Goal: Task Accomplishment & Management: Use online tool/utility

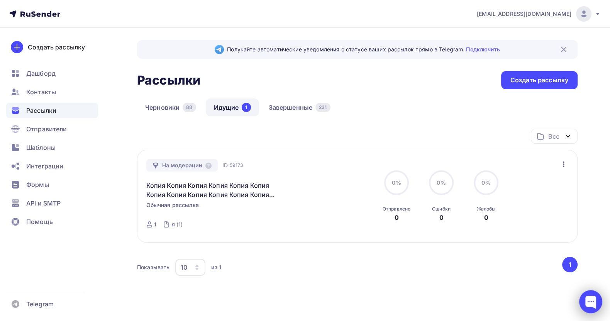
click at [587, 303] on div at bounding box center [590, 301] width 23 height 23
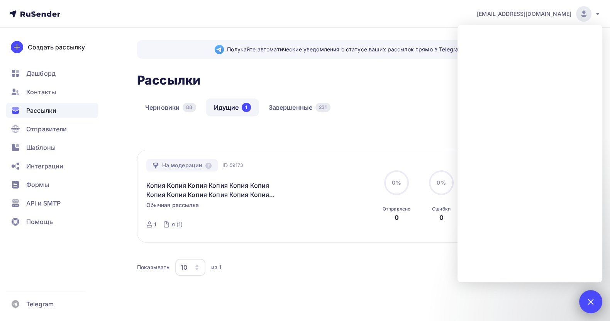
click at [593, 304] on div at bounding box center [590, 301] width 23 height 23
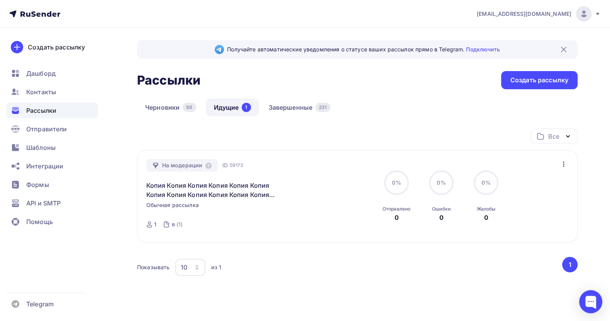
click at [31, 106] on span "Рассылки" at bounding box center [41, 110] width 30 height 9
click at [32, 106] on span "Рассылки" at bounding box center [41, 110] width 30 height 9
click at [41, 87] on span "Контакты" at bounding box center [41, 91] width 30 height 9
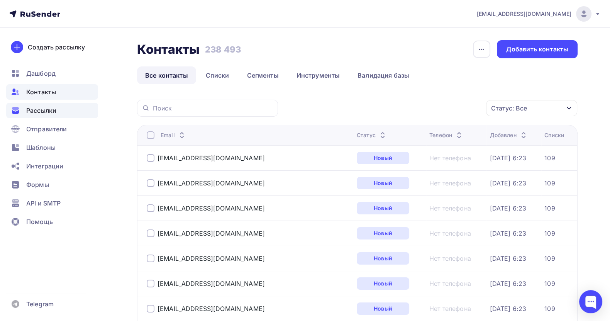
click at [38, 109] on span "Рассылки" at bounding box center [41, 110] width 30 height 9
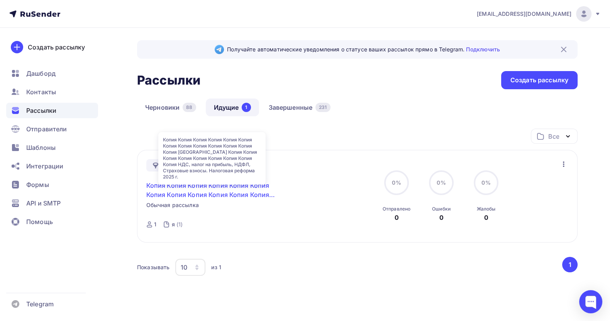
click at [226, 183] on link "Копия Копия Копия Копия Копия Копия Копия Копия Копия Копия Копия Копия Копия […" at bounding box center [212, 190] width 132 height 19
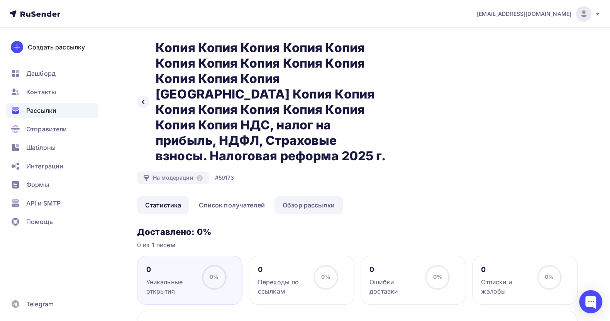
click at [318, 196] on link "Обзор рассылки" at bounding box center [309, 205] width 68 height 18
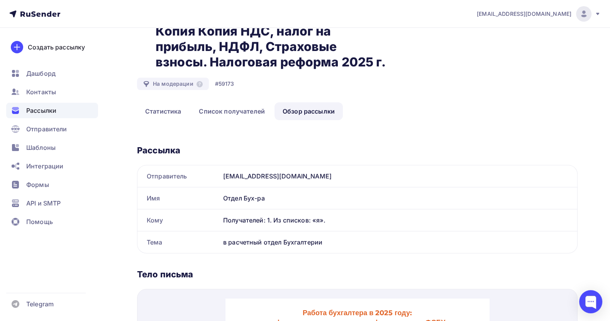
scroll to position [174, 0]
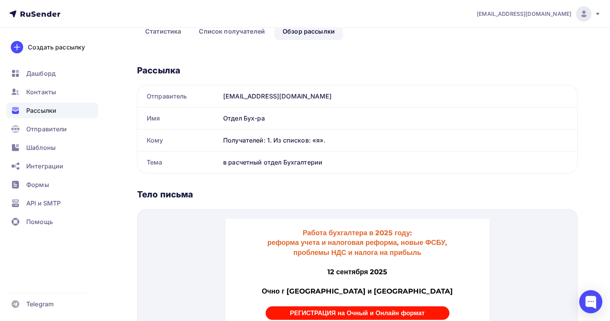
click at [44, 109] on span "Рассылки" at bounding box center [41, 110] width 30 height 9
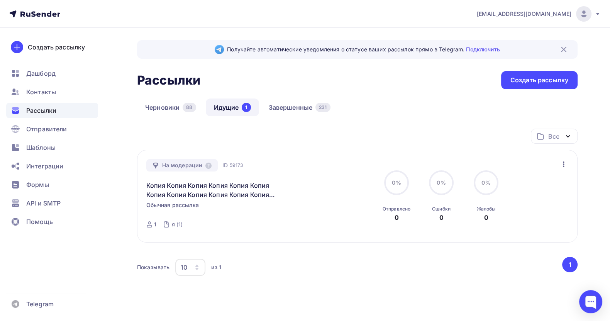
click at [565, 164] on icon "button" at bounding box center [563, 163] width 9 height 9
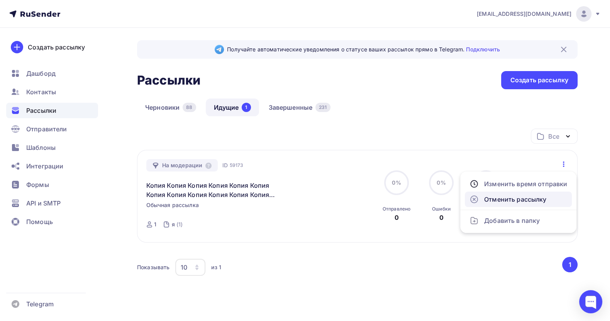
click at [532, 196] on div "Отменить рассылку" at bounding box center [519, 199] width 98 height 9
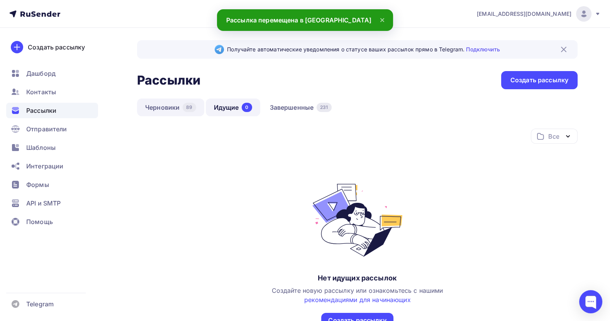
click at [159, 103] on link "Черновики 89" at bounding box center [170, 107] width 67 height 18
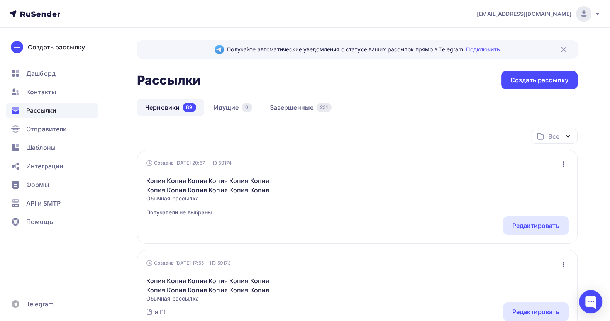
scroll to position [58, 0]
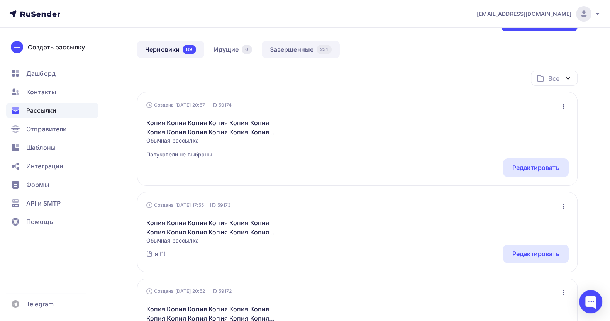
click at [286, 52] on link "Завершенные 231" at bounding box center [301, 50] width 78 height 18
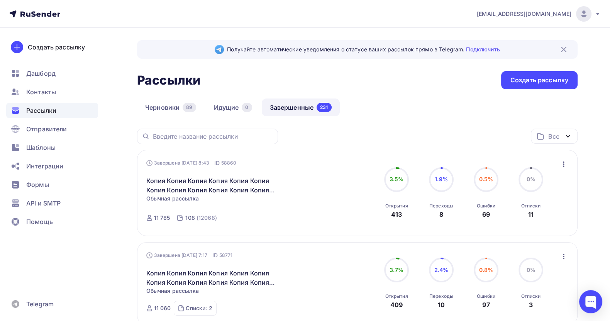
click at [564, 165] on icon "button" at bounding box center [564, 163] width 2 height 5
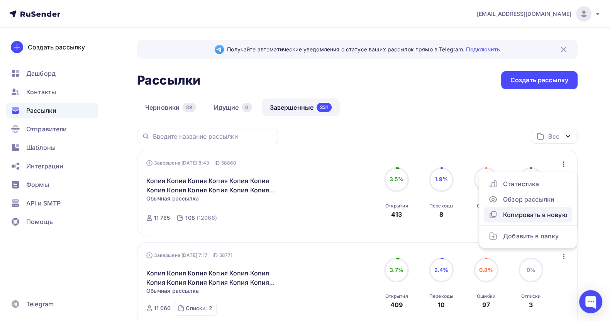
click at [526, 211] on div "Копировать в новую" at bounding box center [527, 214] width 79 height 9
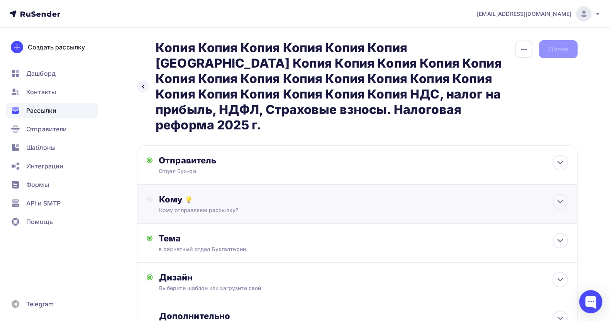
click at [228, 194] on div "Кому" at bounding box center [363, 199] width 409 height 11
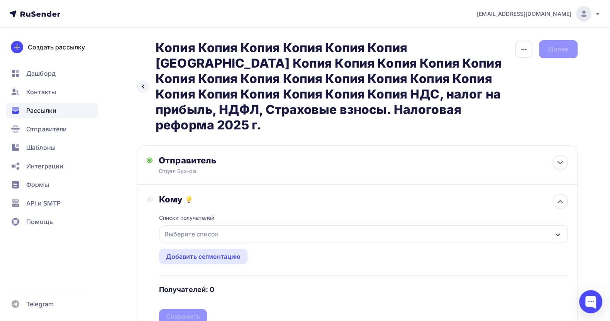
click at [224, 225] on div "Выберите список" at bounding box center [363, 234] width 408 height 18
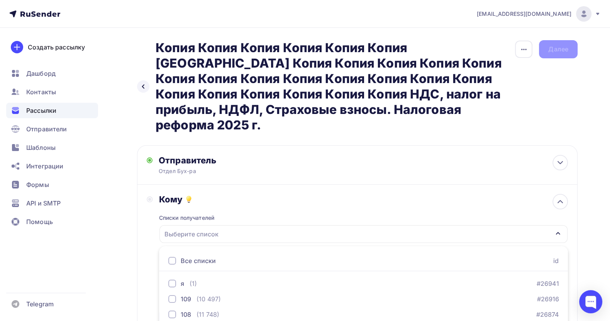
scroll to position [109, 0]
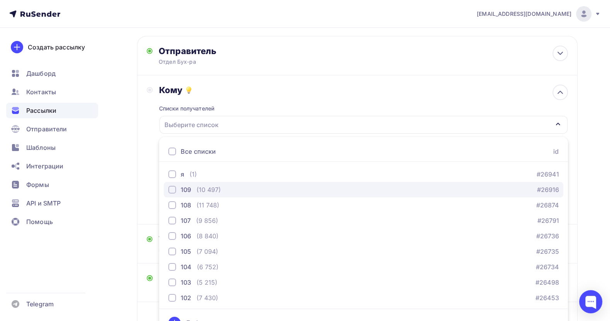
click at [224, 185] on div "109 (10 497) #26916" at bounding box center [363, 189] width 390 height 9
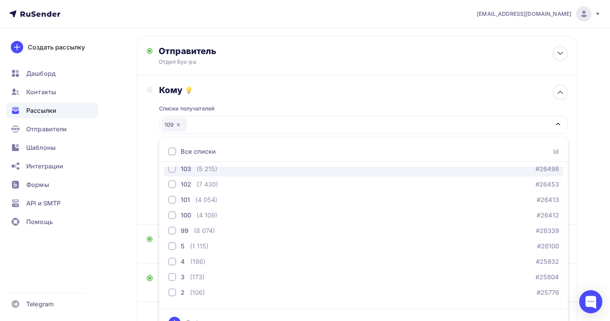
scroll to position [174, 0]
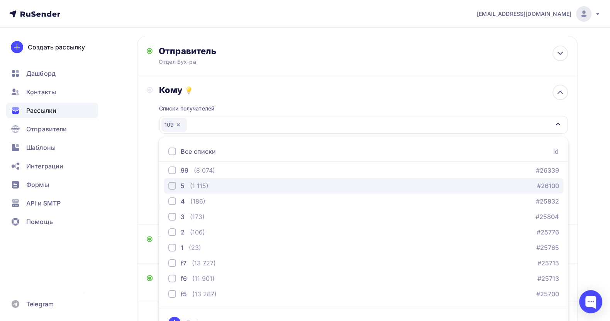
click at [210, 181] on div "5 (1 115) #26100" at bounding box center [363, 185] width 390 height 9
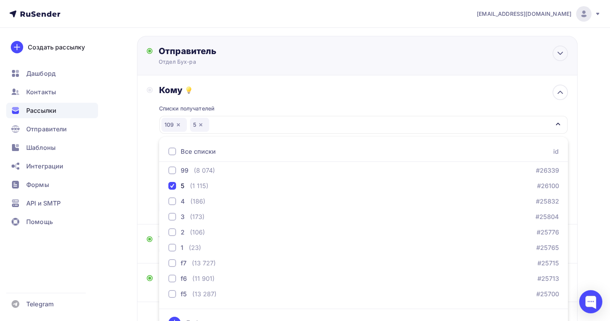
click at [408, 58] on div "Отправитель Отдел Бух-ра Email * [EMAIL_ADDRESS][DOMAIN_NAME] [EMAIL_ADDRESS][D…" at bounding box center [357, 188] width 441 height 305
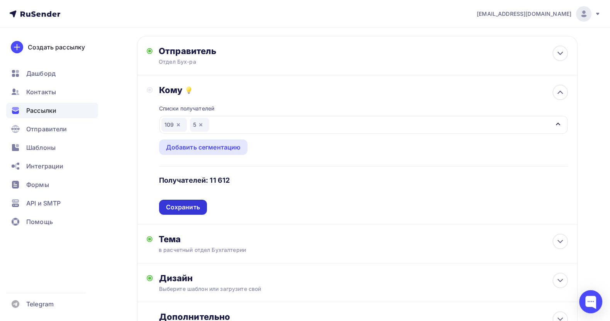
click at [190, 203] on div "Сохранить" at bounding box center [183, 207] width 34 height 9
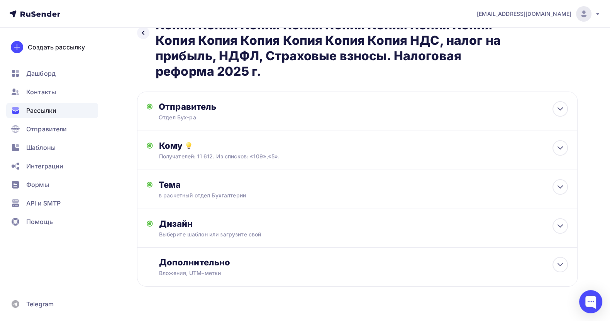
scroll to position [53, 0]
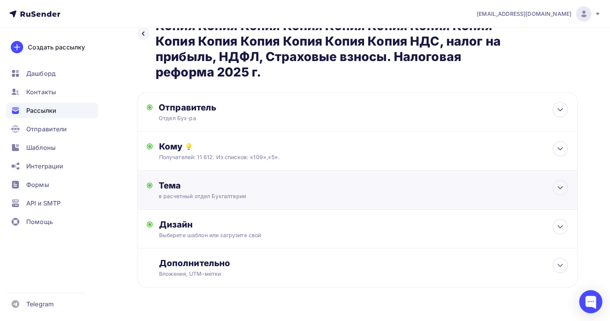
click at [278, 180] on div "Тема в расчетный отдел Бухгалтерии Тема * в расчетный отдел Бухгалтерии Рекомен…" at bounding box center [235, 190] width 153 height 20
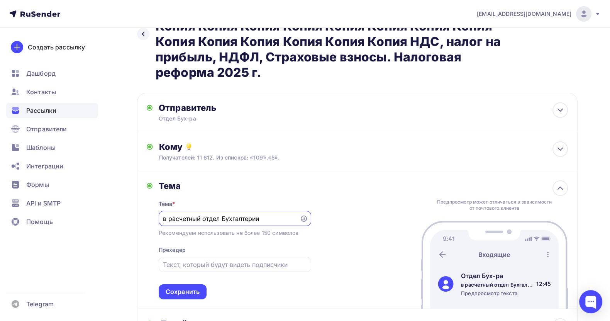
scroll to position [0, 0]
drag, startPoint x: 271, startPoint y: 201, endPoint x: 153, endPoint y: 200, distance: 118.6
click at [153, 200] on div "Тема Тема * в расчетный отдел Бухгалтерии Рекомендуем использовать не более 150…" at bounding box center [229, 239] width 165 height 119
click at [250, 214] on input "в расчетный отдел Бухгалтерии" at bounding box center [229, 218] width 132 height 9
drag, startPoint x: 272, startPoint y: 202, endPoint x: 227, endPoint y: 201, distance: 44.8
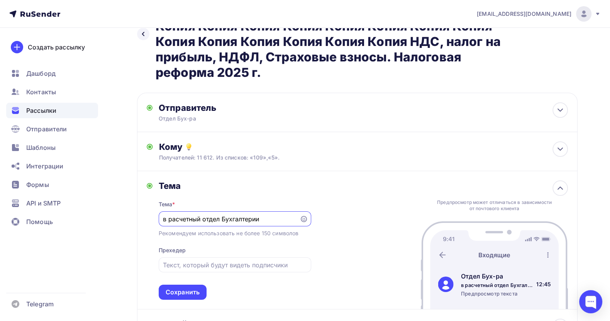
click at [222, 214] on input "в расчетный отдел Бухгалтерии" at bounding box center [229, 218] width 132 height 9
paste input "С, Капвложения, Аренда, Запасы, ЭДО. Налоговые последствия"
type input "в расчетный отдел ОС, Капвложения, Аренда, Запасы, ЭДО. Налоговые последствия"
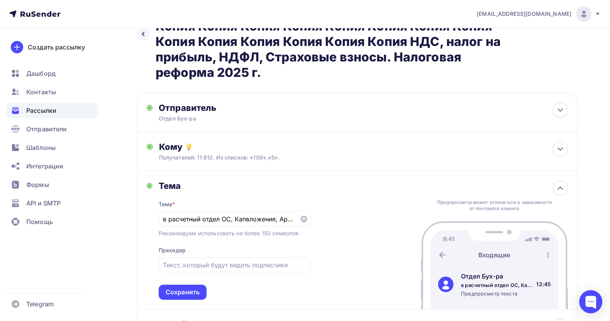
click at [193, 288] on div "Сохранить" at bounding box center [183, 292] width 34 height 9
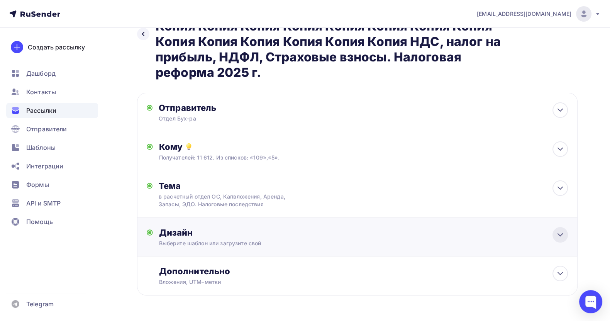
click at [563, 230] on icon at bounding box center [560, 234] width 9 height 9
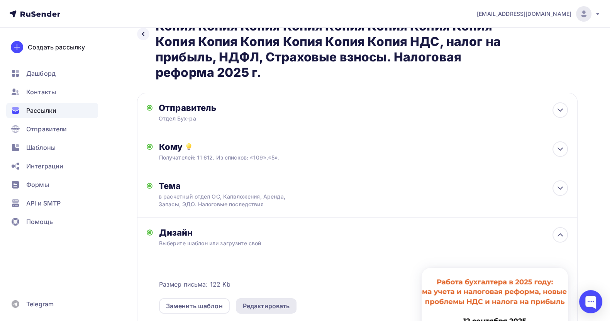
click at [272, 301] on div "Редактировать" at bounding box center [266, 305] width 47 height 9
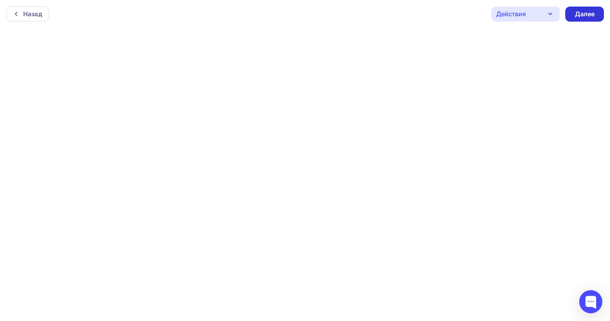
click at [594, 14] on div "Далее" at bounding box center [585, 14] width 20 height 9
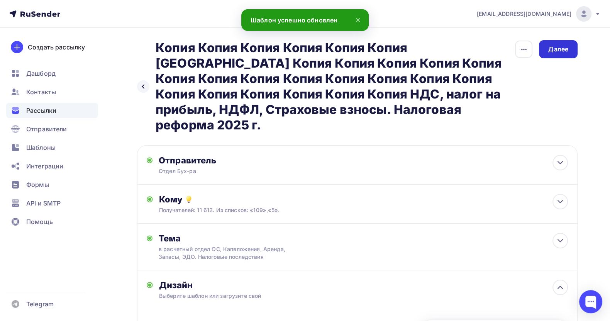
click at [558, 40] on div "Далее" at bounding box center [558, 49] width 39 height 18
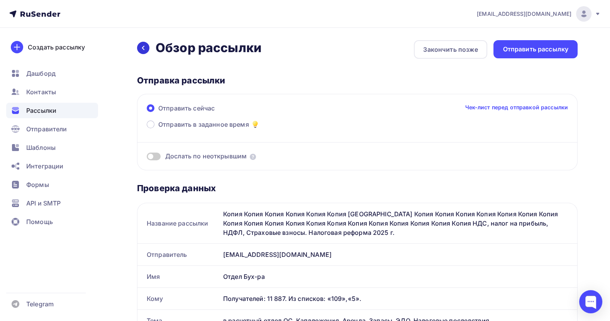
click at [142, 49] on icon at bounding box center [143, 48] width 6 height 6
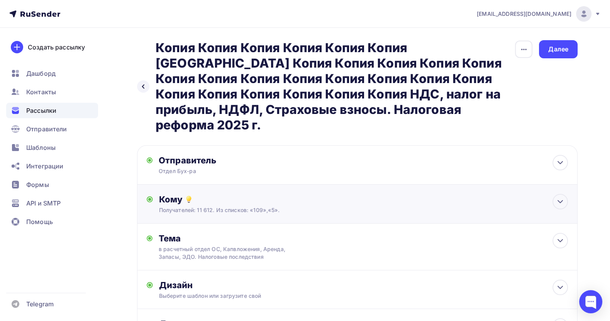
click at [222, 206] on div "Получателей: 11 612. Из списков: «109»,«5»." at bounding box center [343, 210] width 368 height 8
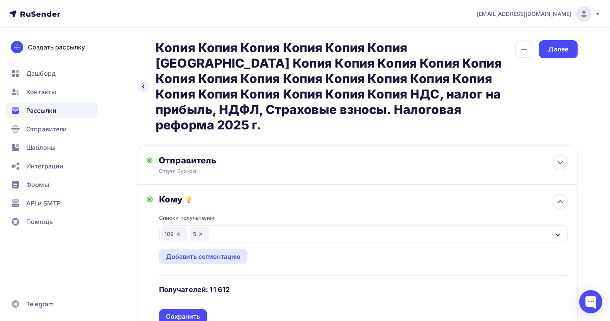
click at [198, 231] on icon "button" at bounding box center [201, 234] width 6 height 6
click at [189, 312] on div "Сохранить" at bounding box center [183, 316] width 34 height 9
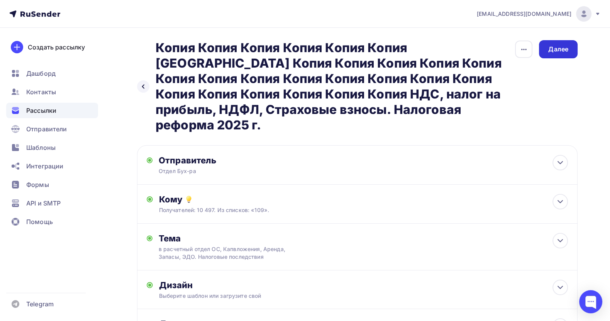
click at [566, 48] on div "Далее" at bounding box center [558, 49] width 20 height 9
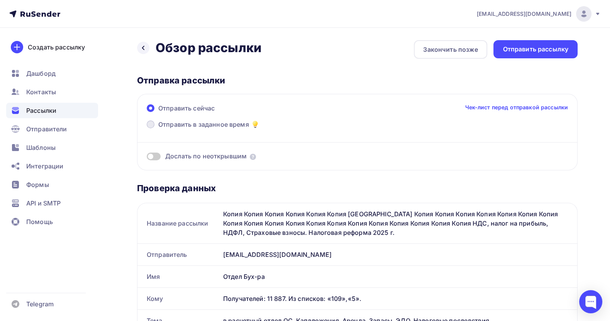
click at [166, 126] on span "Отправить в заданное время" at bounding box center [203, 124] width 91 height 9
click at [158, 129] on input "Отправить в заданное время" at bounding box center [158, 129] width 0 height 0
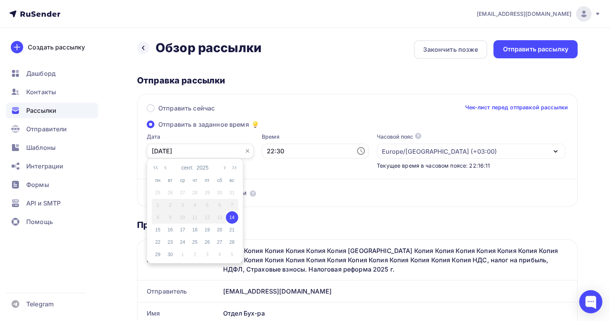
click at [164, 149] on input "[DATE]" at bounding box center [200, 151] width 107 height 15
click at [158, 230] on div "15" at bounding box center [158, 229] width 12 height 7
type input "[DATE]"
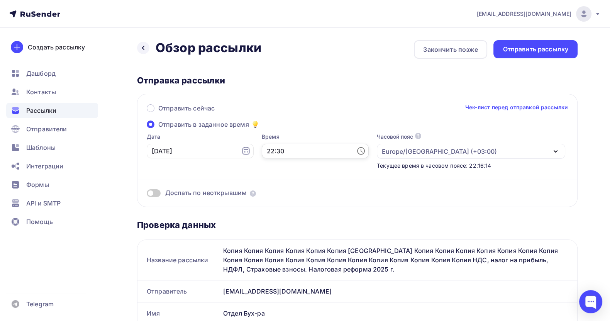
click at [283, 151] on input "22:30" at bounding box center [315, 151] width 107 height 15
click at [279, 227] on li "05" at bounding box center [276, 226] width 43 height 12
click at [319, 191] on li "32" at bounding box center [319, 190] width 43 height 12
type input "05:32"
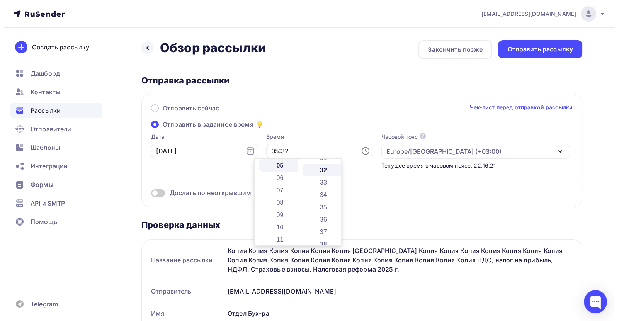
scroll to position [395, 0]
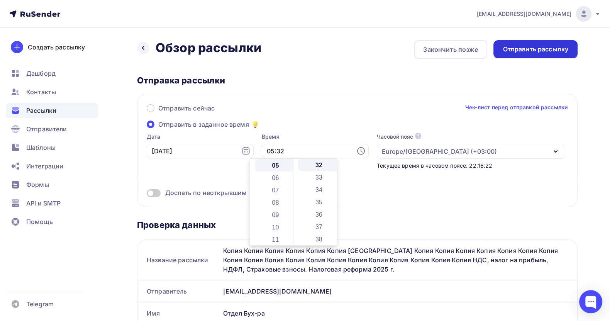
click at [519, 46] on div "Отправить рассылку" at bounding box center [536, 49] width 66 height 9
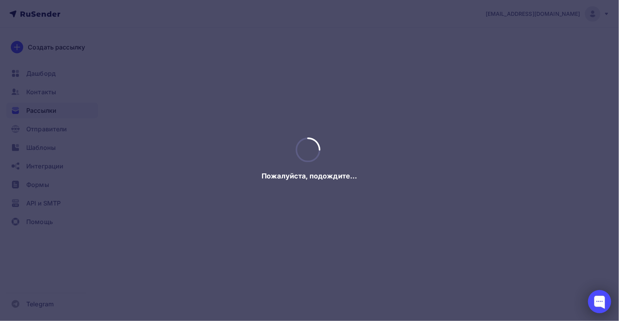
click at [595, 302] on div at bounding box center [599, 301] width 23 height 23
